Goal: Share content

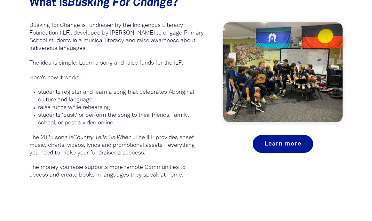
scroll to position [396, 0]
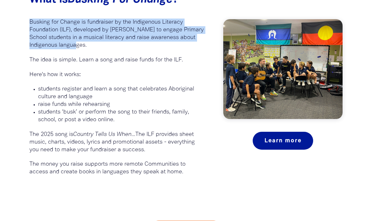
drag, startPoint x: 95, startPoint y: 46, endPoint x: 29, endPoint y: 20, distance: 70.4
click at [29, 20] on p "Busking for Change is fundraiser by the Indigenous Literacy Foundation (ILF), d…" at bounding box center [116, 34] width 175 height 31
copy p "Busking for Change is fundraiser by the Indigenous Literacy Foundation (ILF), d…"
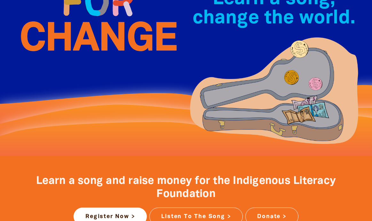
scroll to position [0, 0]
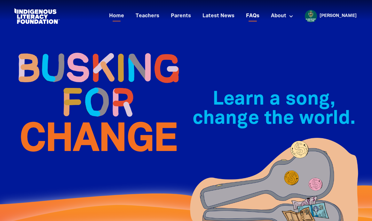
click at [263, 19] on link "FAQs" at bounding box center [252, 16] width 21 height 11
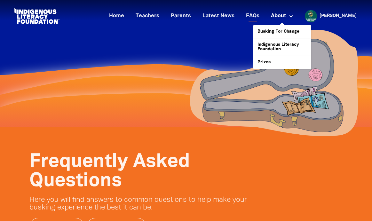
click at [297, 20] on link "About" at bounding box center [282, 16] width 30 height 11
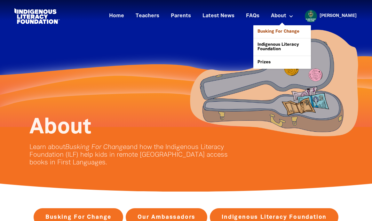
click at [298, 31] on link "Busking For Change" at bounding box center [282, 31] width 58 height 13
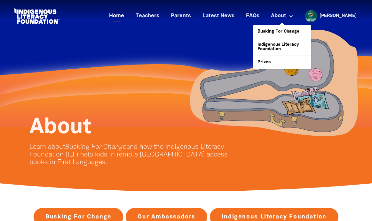
click at [128, 16] on link "Home" at bounding box center [116, 16] width 23 height 11
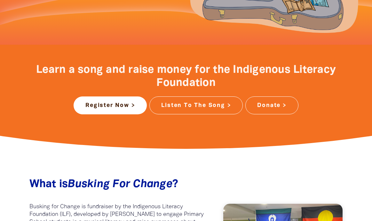
scroll to position [212, 0]
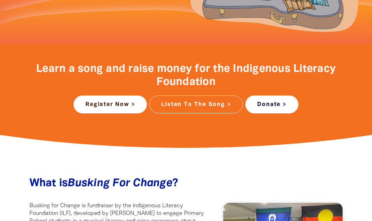
click at [268, 103] on link "Donate >" at bounding box center [271, 105] width 53 height 18
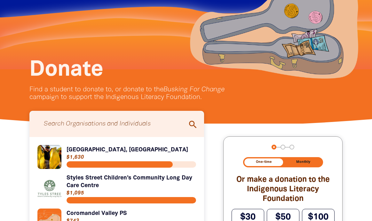
scroll to position [111, 0]
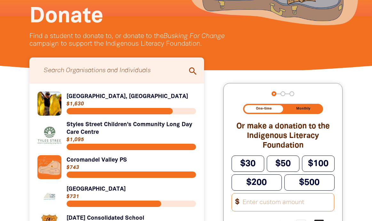
click at [145, 72] on input "Search for individuals and teams:" at bounding box center [117, 71] width 162 height 20
type input "Claremont"
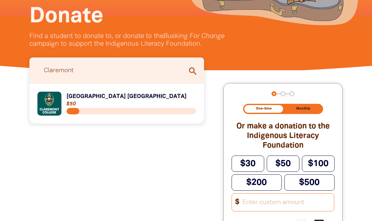
click at [158, 96] on link "Link to [GEOGRAPHIC_DATA] [GEOGRAPHIC_DATA]" at bounding box center [116, 104] width 159 height 24
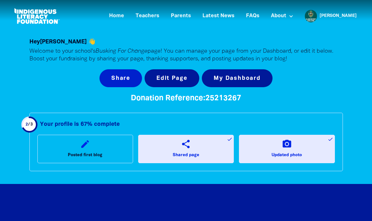
click at [114, 81] on button "Share" at bounding box center [120, 78] width 43 height 18
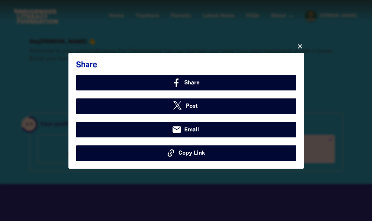
click at [188, 162] on div "close Share Share Post email Email Copy Link" at bounding box center [185, 110] width 235 height 116
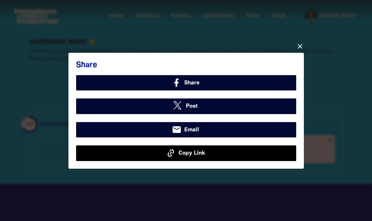
click at [188, 158] on button "Copy Link" at bounding box center [186, 152] width 220 height 15
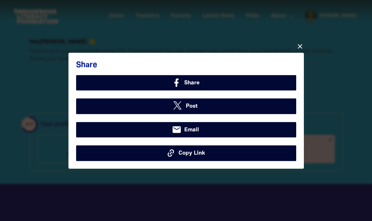
click at [211, 24] on div at bounding box center [186, 110] width 372 height 221
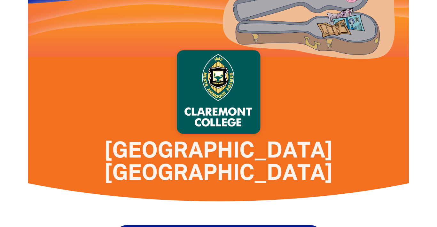
scroll to position [341, 0]
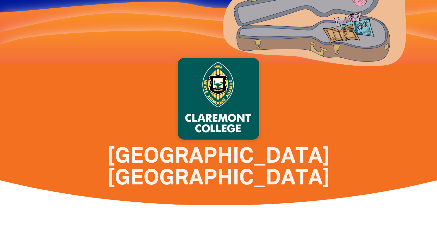
click at [260, 37] on img at bounding box center [315, 7] width 192 height 125
click at [299, 82] on div at bounding box center [218, 99] width 345 height 82
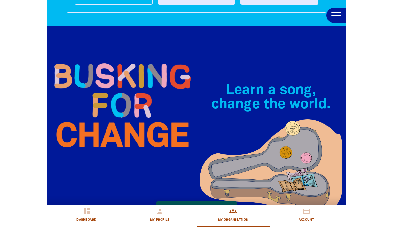
scroll to position [0, 0]
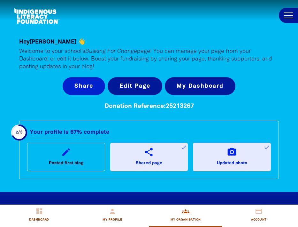
click at [86, 87] on button "Share" at bounding box center [84, 86] width 43 height 18
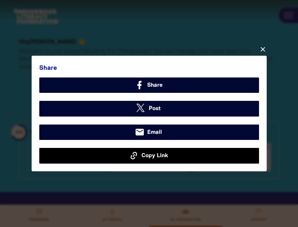
click at [153, 161] on button "Copy Link" at bounding box center [149, 155] width 220 height 15
